Goal: Task Accomplishment & Management: Use online tool/utility

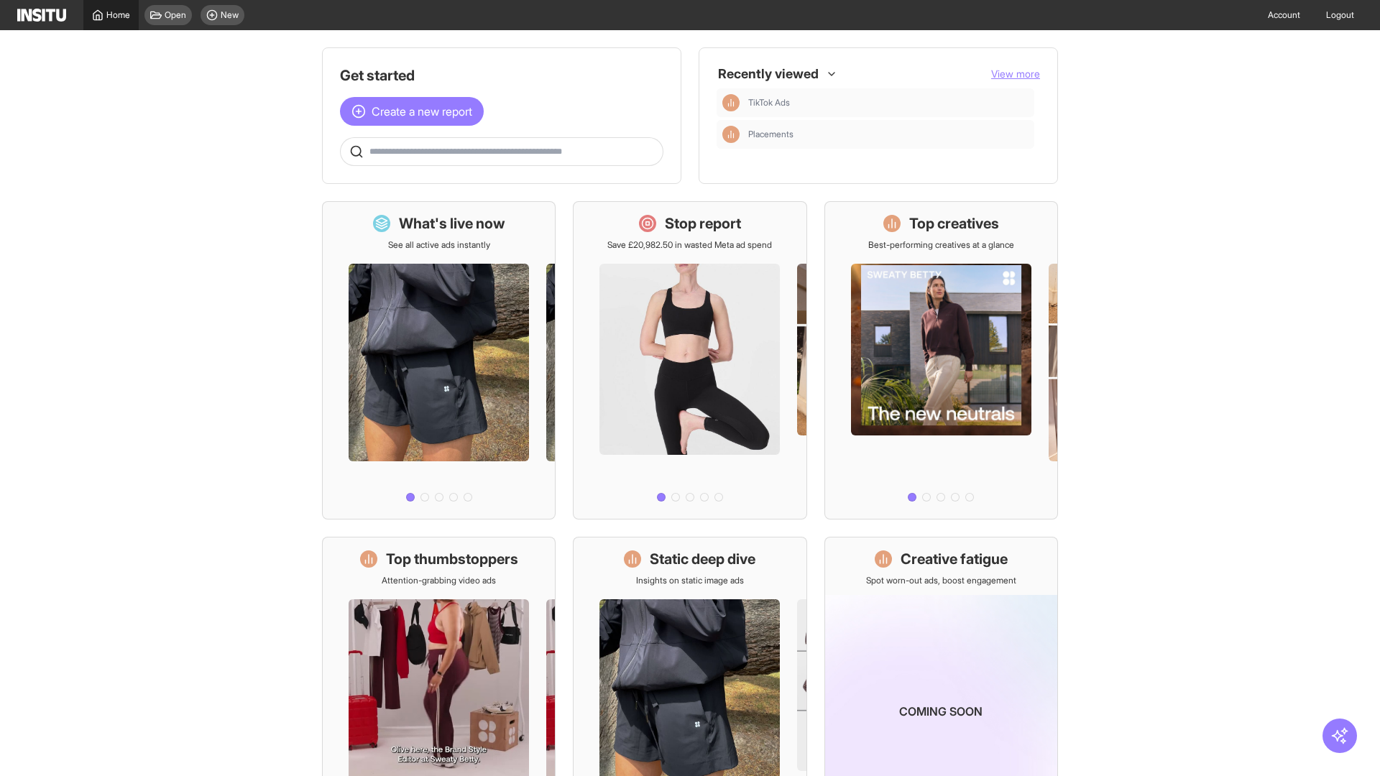
click at [111, 15] on span "Home" at bounding box center [118, 15] width 24 height 12
click at [415, 103] on span "Create a new report" at bounding box center [422, 111] width 101 height 17
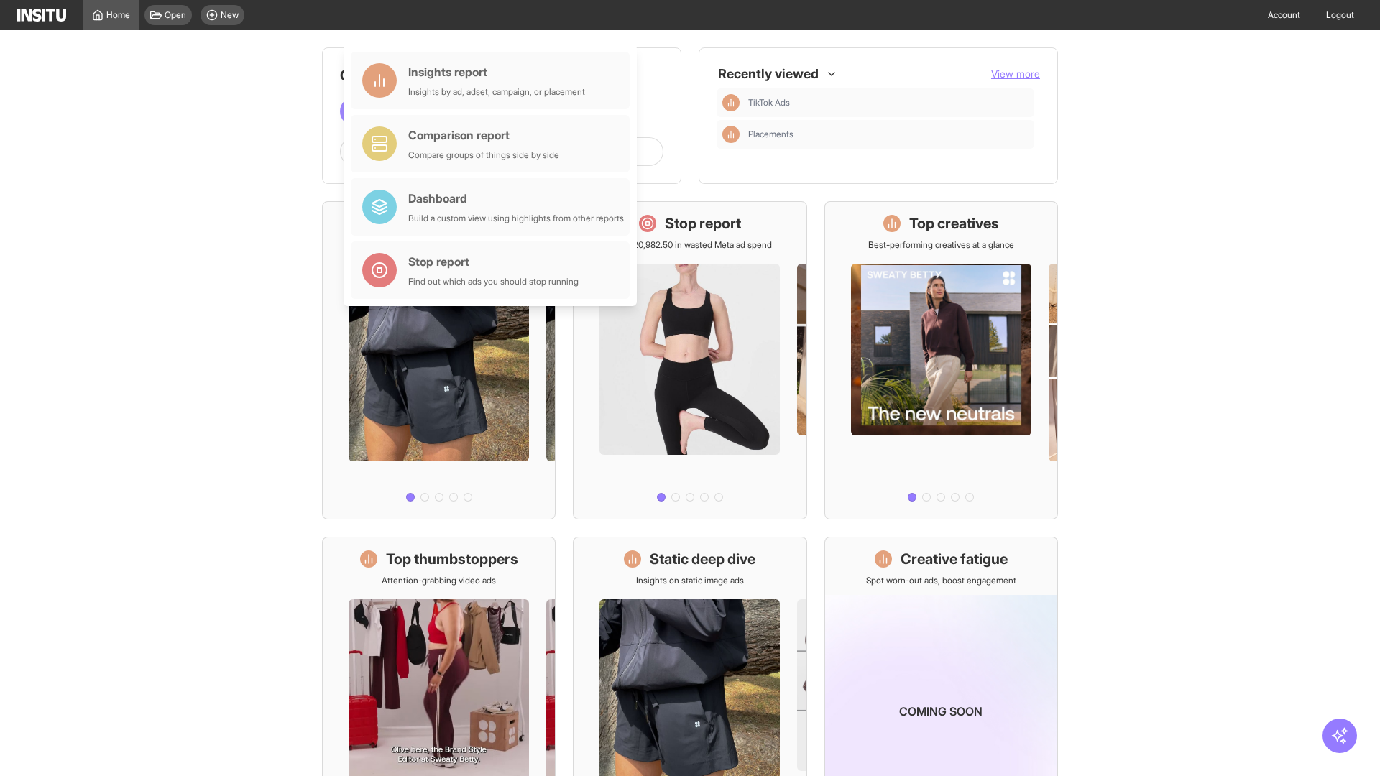
scroll to position [67, 0]
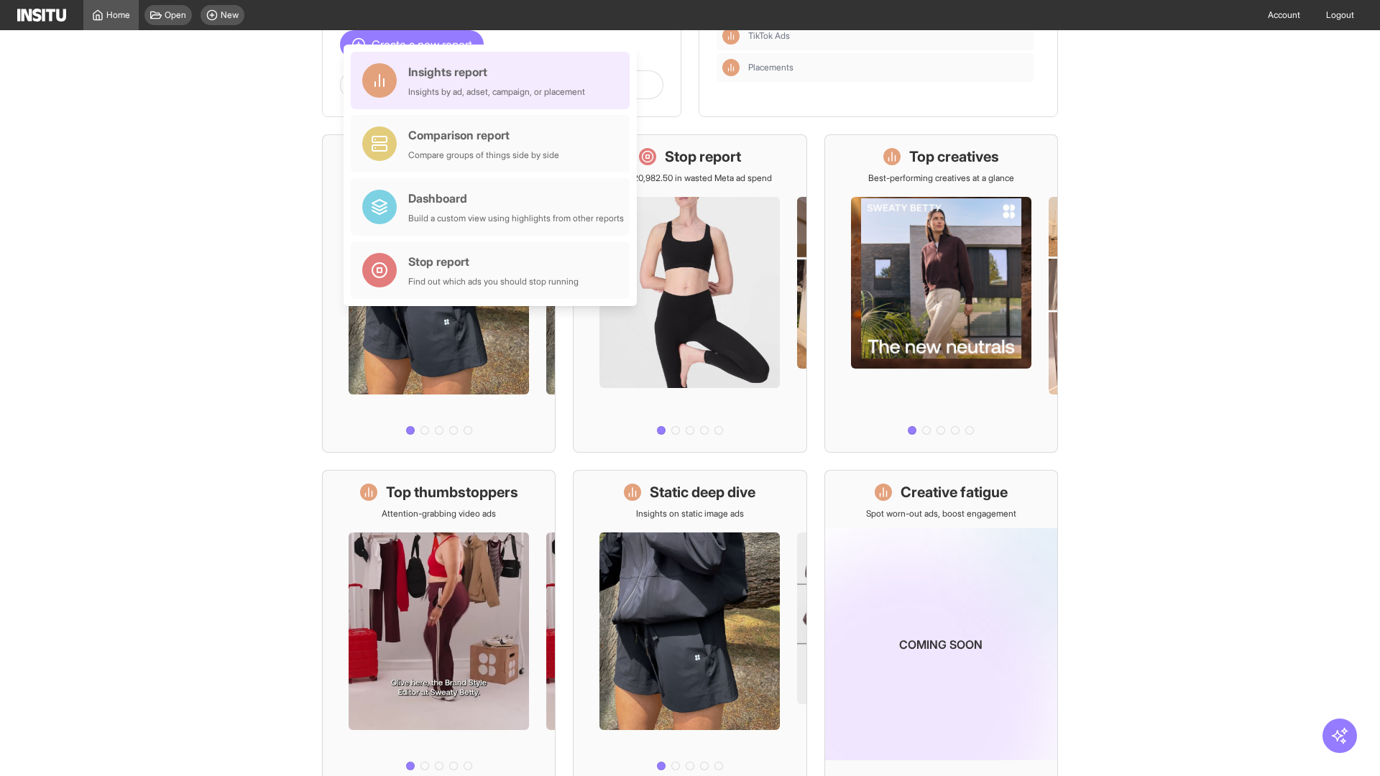
click at [494, 81] on div "Insights report Insights by ad, adset, campaign, or placement" at bounding box center [496, 80] width 177 height 35
